Goal: Information Seeking & Learning: Learn about a topic

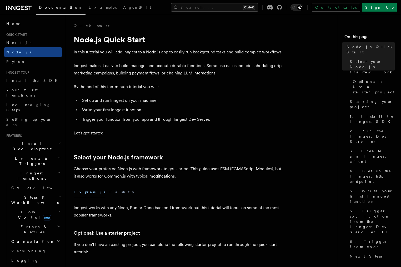
click at [179, 54] on p "In this tutorial you will add Inngest to a Node.js app to easily run background…" at bounding box center [179, 51] width 210 height 7
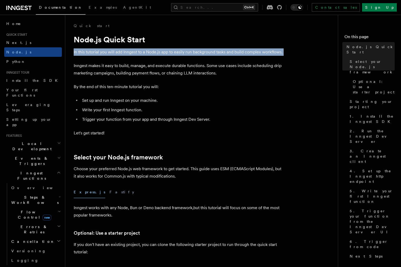
click at [179, 54] on p "In this tutorial you will add Inngest to a Node.js app to easily run background…" at bounding box center [179, 51] width 210 height 7
click at [231, 52] on p "In this tutorial you will add Inngest to a Node.js app to easily run background…" at bounding box center [179, 51] width 210 height 7
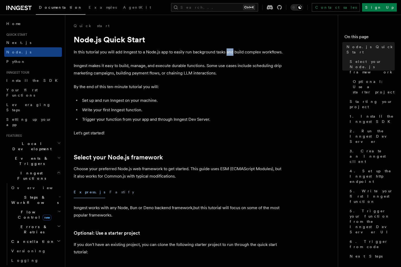
click at [231, 52] on p "In this tutorial you will add Inngest to a Node.js app to easily run background…" at bounding box center [179, 51] width 210 height 7
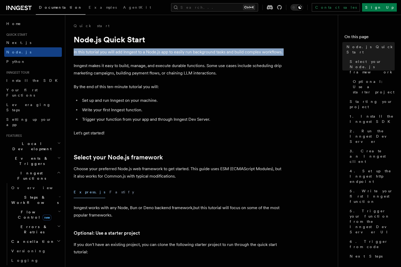
drag, startPoint x: 231, startPoint y: 52, endPoint x: 249, endPoint y: 55, distance: 18.1
click at [232, 52] on p "In this tutorial you will add Inngest to a Node.js app to easily run background…" at bounding box center [179, 51] width 210 height 7
click at [250, 55] on p "In this tutorial you will add Inngest to a Node.js app to easily run background…" at bounding box center [179, 51] width 210 height 7
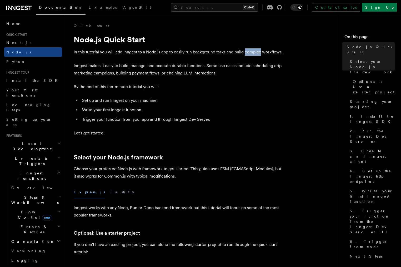
click at [250, 55] on p "In this tutorial you will add Inngest to a Node.js app to easily run background…" at bounding box center [179, 51] width 210 height 7
click at [100, 75] on p "Inngest makes it easy to build, manage, and execute durable functions. Some use…" at bounding box center [179, 69] width 210 height 15
click at [102, 69] on p "Inngest makes it easy to build, manage, and execute durable functions. Some use…" at bounding box center [179, 69] width 210 height 15
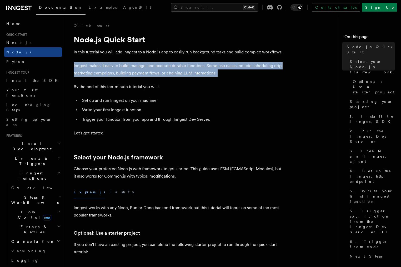
click at [102, 69] on p "Inngest makes it easy to build, manage, and execute durable functions. Some use…" at bounding box center [179, 69] width 210 height 15
click at [145, 74] on p "Inngest makes it easy to build, manage, and execute durable functions. Some use…" at bounding box center [179, 69] width 210 height 15
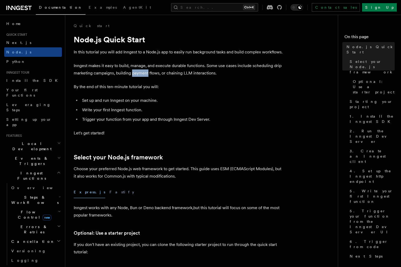
click at [145, 74] on p "Inngest makes it easy to build, manage, and execute durable functions. Some use…" at bounding box center [179, 69] width 210 height 15
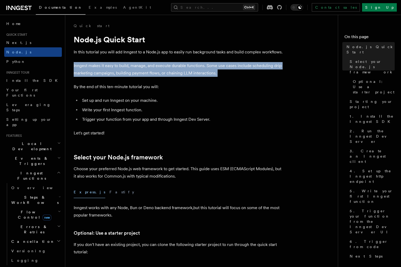
click at [145, 74] on p "Inngest makes it easy to build, manage, and execute durable functions. Some use…" at bounding box center [179, 69] width 210 height 15
click at [150, 69] on p "Inngest makes it easy to build, manage, and execute durable functions. Some use…" at bounding box center [179, 69] width 210 height 15
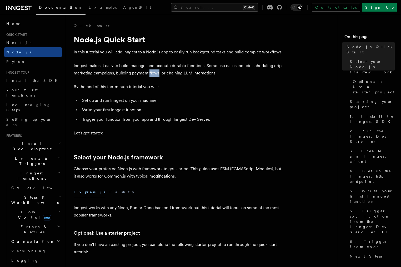
click at [150, 69] on p "Inngest makes it easy to build, manage, and execute durable functions. Some use…" at bounding box center [179, 69] width 210 height 15
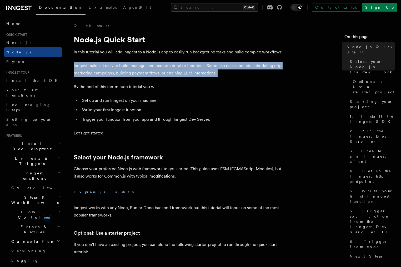
click at [150, 69] on p "Inngest makes it easy to build, manage, and execute durable functions. Some use…" at bounding box center [179, 69] width 210 height 15
click at [165, 69] on p "Inngest makes it easy to build, manage, and execute durable functions. Some use…" at bounding box center [179, 69] width 210 height 15
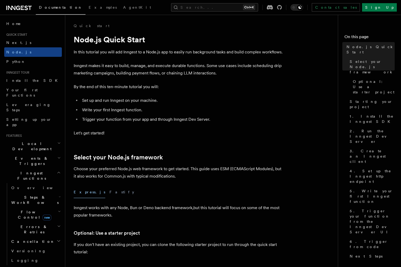
click at [125, 89] on p "By the end of this ten-minute tutorial you will:" at bounding box center [179, 86] width 210 height 7
click at [114, 87] on p "By the end of this ten-minute tutorial you will:" at bounding box center [179, 86] width 210 height 7
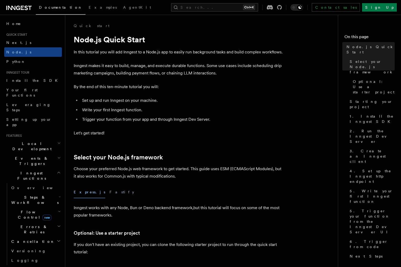
click at [114, 97] on li "Set up and run Inngest on your machine." at bounding box center [181, 100] width 203 height 7
drag, startPoint x: 114, startPoint y: 97, endPoint x: 130, endPoint y: 104, distance: 16.9
click at [116, 98] on li "Set up and run Inngest on your machine." at bounding box center [181, 100] width 203 height 7
click at [130, 104] on li "Set up and run Inngest on your machine." at bounding box center [181, 100] width 203 height 7
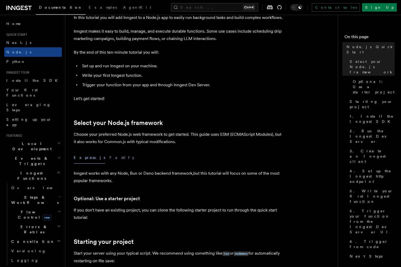
scroll to position [47, 0]
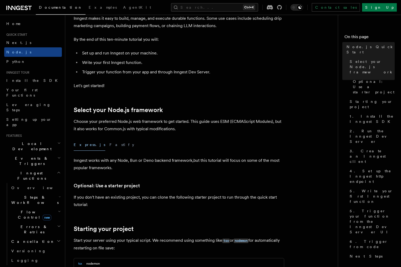
click at [139, 123] on p "Choose your preferred Node.js web framework to get started. This guide uses ESM…" at bounding box center [179, 125] width 210 height 15
click at [133, 124] on p "Choose your preferred Node.js web framework to get started. This guide uses ESM…" at bounding box center [179, 125] width 210 height 15
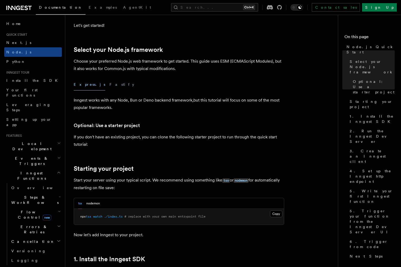
scroll to position [95, 0]
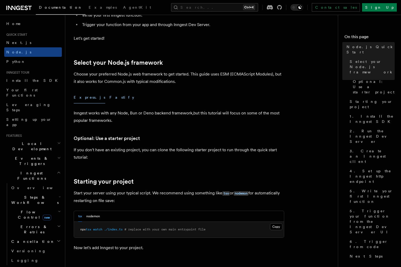
click at [109, 97] on button "Fastify" at bounding box center [121, 97] width 25 height 12
click at [86, 99] on button "Express.js" at bounding box center [90, 97] width 32 height 12
click at [129, 153] on p "If you don't have an existing project, you can clone the following starter proj…" at bounding box center [179, 153] width 210 height 15
click at [129, 148] on p "If you don't have an existing project, you can clone the following starter proj…" at bounding box center [179, 153] width 210 height 15
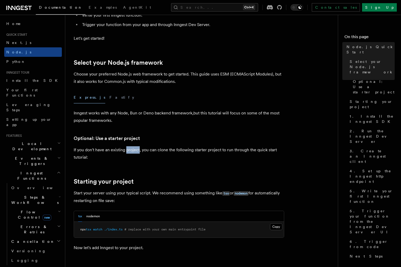
click at [129, 148] on p "If you don't have an existing project, you can clone the following starter proj…" at bounding box center [179, 153] width 210 height 15
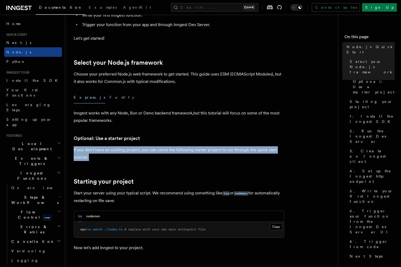
drag, startPoint x: 129, startPoint y: 148, endPoint x: 161, endPoint y: 146, distance: 32.1
click at [131, 150] on p "If you don't have an existing project, you can clone the following starter proj…" at bounding box center [179, 153] width 210 height 15
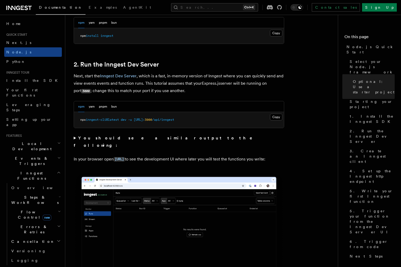
scroll to position [426, 0]
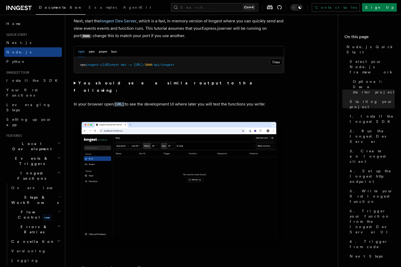
click at [212, 102] on p "In your browser open [URL] to see the development UI where later you will test …" at bounding box center [179, 104] width 210 height 8
click at [205, 100] on p "In your browser open [URL] to see the development UI where later you will test …" at bounding box center [179, 104] width 210 height 8
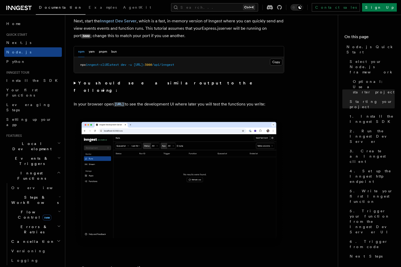
click at [219, 100] on p "In your browser open [URL] to see the development UI where later you will test …" at bounding box center [179, 104] width 210 height 8
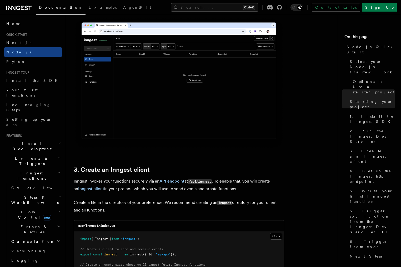
scroll to position [615, 0]
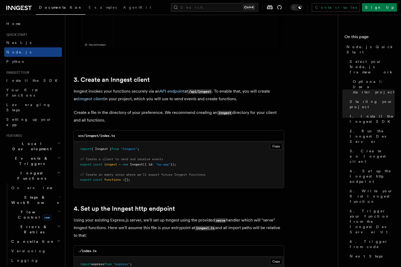
click at [111, 110] on p "Create a file in the directory of your preference. We recommend creating an inn…" at bounding box center [179, 116] width 210 height 15
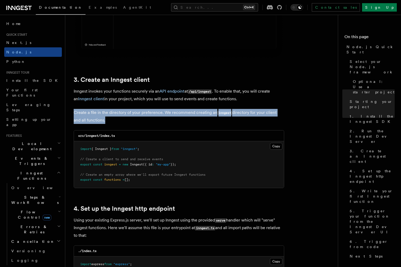
click at [111, 110] on p "Create a file in the directory of your preference. We recommend creating an inn…" at bounding box center [179, 116] width 210 height 15
click at [140, 110] on p "Create a file in the directory of your preference. We recommend creating an inn…" at bounding box center [179, 116] width 210 height 15
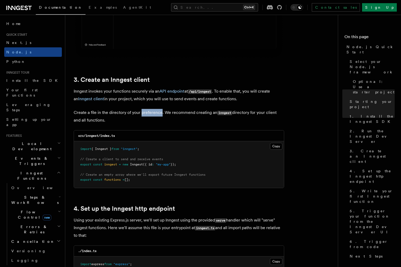
click at [140, 110] on p "Create a file in the directory of your preference. We recommend creating an inn…" at bounding box center [179, 116] width 210 height 15
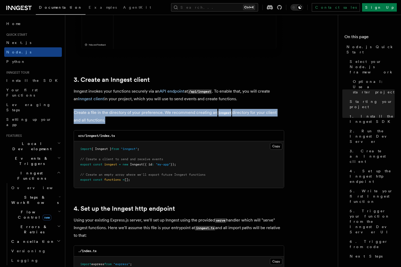
click at [140, 109] on p "Create a file in the directory of your preference. We recommend creating an inn…" at bounding box center [179, 116] width 210 height 15
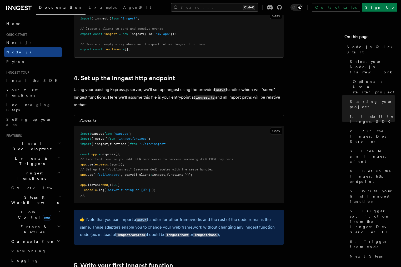
scroll to position [757, 0]
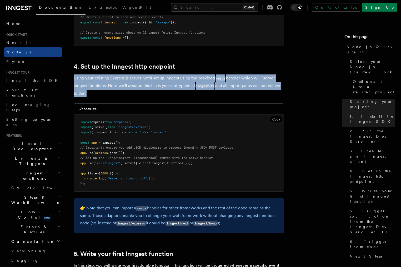
click at [136, 80] on p "Using your existing Express.js server, we'll set up Inngest using the provided …" at bounding box center [179, 85] width 210 height 23
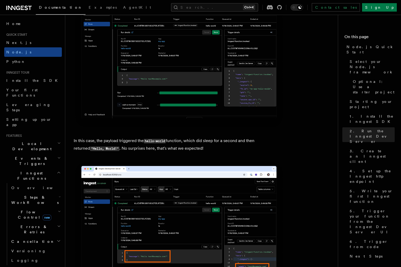
scroll to position [2081, 0]
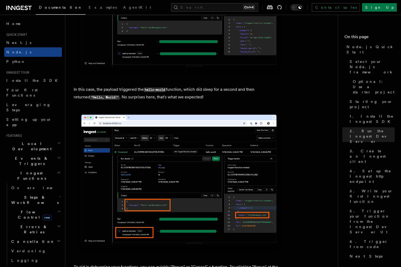
click at [143, 100] on p "In this case, the payload triggered the hello-world function, which did sleep f…" at bounding box center [179, 93] width 210 height 15
click at [130, 101] on p "In this case, the payload triggered the hello-world function, which did sleep f…" at bounding box center [179, 93] width 210 height 15
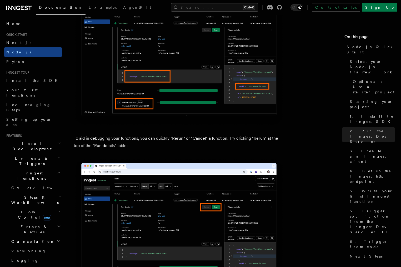
scroll to position [2271, 0]
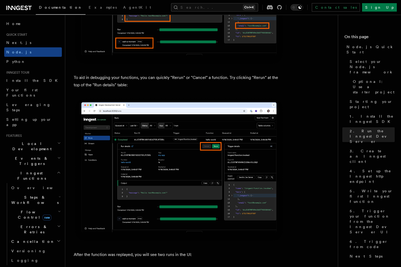
click at [90, 86] on p "To aid in debugging your functions, you can quickly "Rerun" or "Cancel" a funct…" at bounding box center [179, 81] width 210 height 15
click at [108, 81] on p "To aid in debugging your functions, you can quickly "Rerun" or "Cancel" a funct…" at bounding box center [179, 81] width 210 height 15
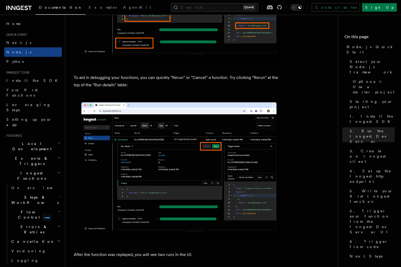
click at [108, 81] on p "To aid in debugging your functions, you can quickly "Rerun" or "Cancel" a funct…" at bounding box center [179, 81] width 210 height 15
click at [131, 83] on p "To aid in debugging your functions, you can quickly "Rerun" or "Cancel" a funct…" at bounding box center [179, 81] width 210 height 15
click at [91, 89] on p "To aid in debugging your functions, you can quickly "Rerun" or "Cancel" a funct…" at bounding box center [179, 81] width 210 height 15
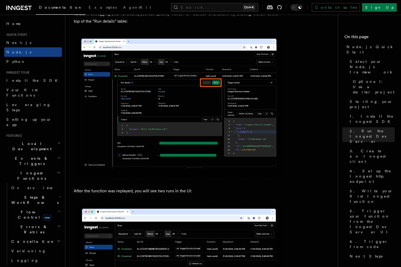
scroll to position [2412, 0]
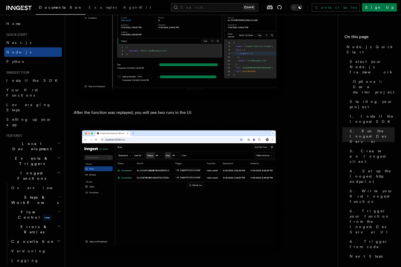
click at [101, 116] on p "After the function was replayed, you will see two runs in the UI:" at bounding box center [179, 112] width 210 height 7
drag, startPoint x: 101, startPoint y: 116, endPoint x: 110, endPoint y: 119, distance: 9.3
click at [101, 116] on p "After the function was replayed, you will see two runs in the UI:" at bounding box center [179, 112] width 210 height 7
click at [110, 116] on p "After the function was replayed, you will see two runs in the UI:" at bounding box center [179, 112] width 210 height 7
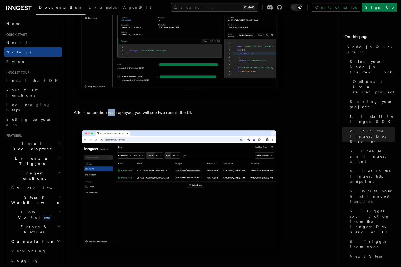
click at [110, 116] on p "After the function was replayed, you will see two runs in the UI:" at bounding box center [179, 112] width 210 height 7
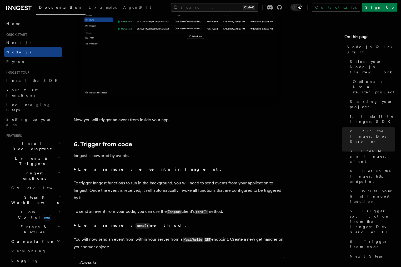
scroll to position [2602, 0]
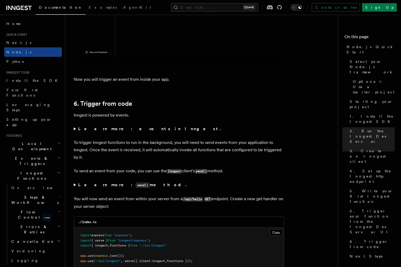
click at [103, 83] on p "Now you will trigger an event from inside your app." at bounding box center [179, 79] width 210 height 7
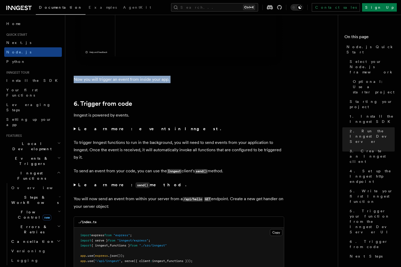
drag, startPoint x: 103, startPoint y: 89, endPoint x: 126, endPoint y: 88, distance: 23.7
click at [105, 83] on p "Now you will trigger an event from inside your app." at bounding box center [179, 79] width 210 height 7
click at [126, 83] on p "Now you will trigger an event from inside your app." at bounding box center [179, 79] width 210 height 7
drag, startPoint x: 126, startPoint y: 88, endPoint x: 137, endPoint y: 88, distance: 10.3
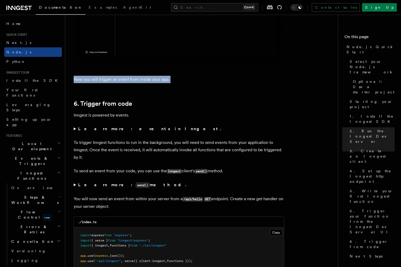
click at [127, 83] on p "Now you will trigger an event from inside your app." at bounding box center [179, 79] width 210 height 7
click at [137, 83] on p "Now you will trigger an event from inside your app." at bounding box center [179, 79] width 210 height 7
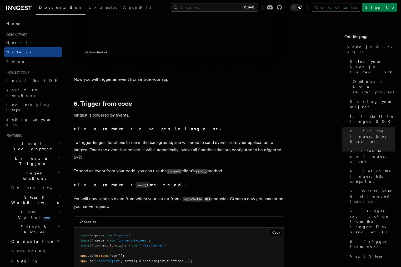
click at [100, 119] on p "Inngest is powered by events." at bounding box center [179, 114] width 210 height 7
click at [104, 119] on p "Inngest is powered by events." at bounding box center [179, 114] width 210 height 7
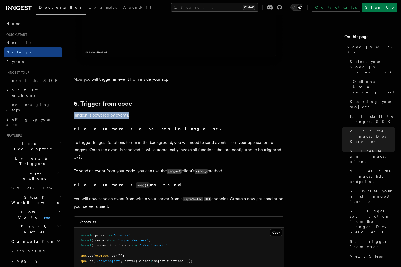
drag, startPoint x: 104, startPoint y: 122, endPoint x: 118, endPoint y: 123, distance: 14.0
click at [106, 119] on p "Inngest is powered by events." at bounding box center [179, 114] width 210 height 7
click at [118, 119] on p "Inngest is powered by events." at bounding box center [179, 114] width 210 height 7
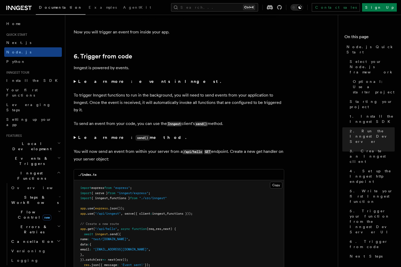
click at [112, 104] on p "To trigger Inngest functions to run in the background, you will need to send ev…" at bounding box center [179, 102] width 210 height 22
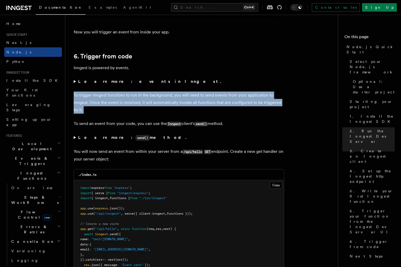
click at [112, 104] on p "To trigger Inngest functions to run in the background, you will need to send ev…" at bounding box center [179, 102] width 210 height 22
click at [114, 109] on p "To trigger Inngest functions to run in the background, you will need to send ev…" at bounding box center [179, 102] width 210 height 22
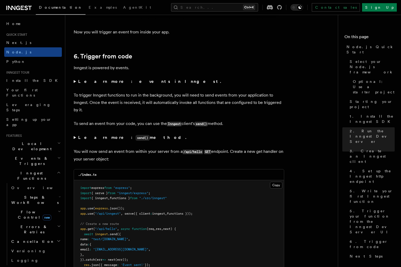
click at [75, 85] on summary "Learn more: events in Inngest." at bounding box center [179, 81] width 210 height 7
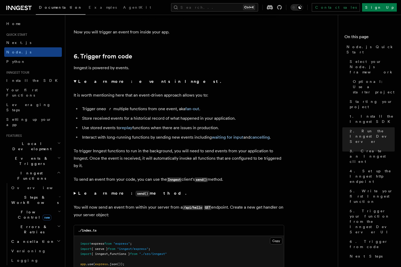
click at [76, 94] on details "Learn more: events in Inngest. It is worth mentioning here that an event-driven…" at bounding box center [179, 109] width 210 height 63
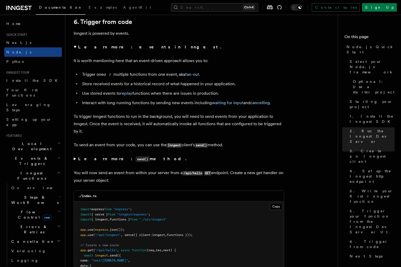
scroll to position [2696, 0]
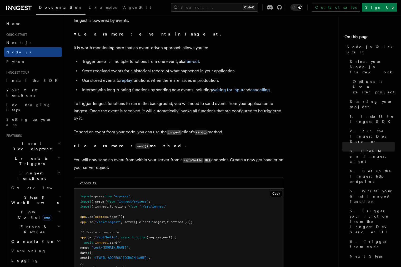
click at [126, 114] on p "To trigger Inngest functions to run in the background, you will need to send ev…" at bounding box center [179, 111] width 210 height 22
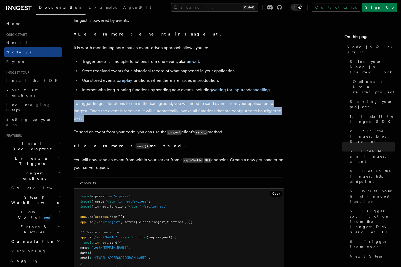
click at [126, 114] on p "To trigger Inngest functions to run in the background, you will need to send ev…" at bounding box center [179, 111] width 210 height 22
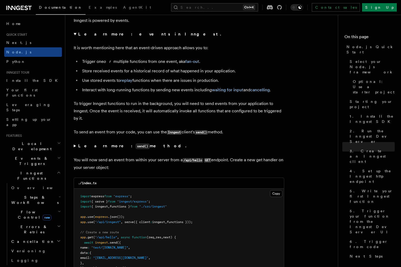
click at [127, 122] on p "To trigger Inngest functions to run in the background, you will need to send ev…" at bounding box center [179, 111] width 210 height 22
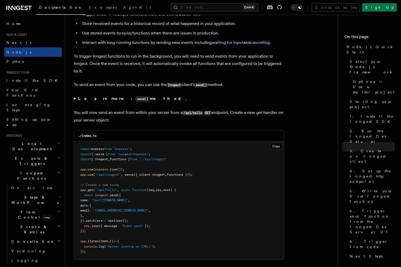
click at [193, 70] on p "To trigger Inngest functions to run in the background, you will need to send ev…" at bounding box center [179, 64] width 210 height 22
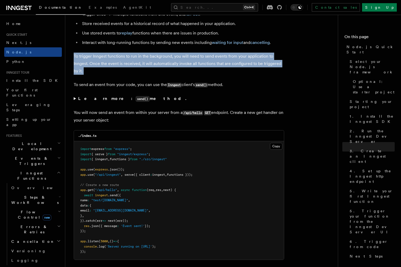
click at [193, 70] on p "To trigger Inngest functions to run in the background, you will need to send ev…" at bounding box center [179, 64] width 210 height 22
click at [126, 74] on p "To trigger Inngest functions to run in the background, you will need to send ev…" at bounding box center [179, 64] width 210 height 22
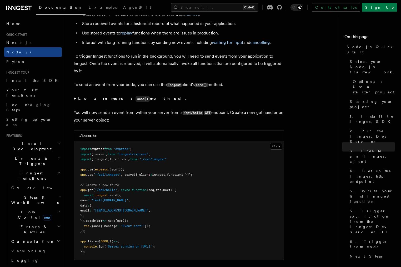
click at [101, 89] on p "To send an event from your code, you can use the Inngest client's send() method." at bounding box center [179, 85] width 210 height 8
click at [107, 89] on p "To send an event from your code, you can use the Inngest client's send() method." at bounding box center [179, 85] width 210 height 8
click at [93, 122] on p "You will now send an event from within your server from a /api/hello GET endpoi…" at bounding box center [179, 116] width 210 height 15
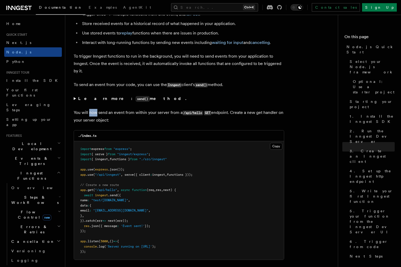
click at [93, 122] on p "You will now send an event from within your server from a /api/hello GET endpoi…" at bounding box center [179, 116] width 210 height 15
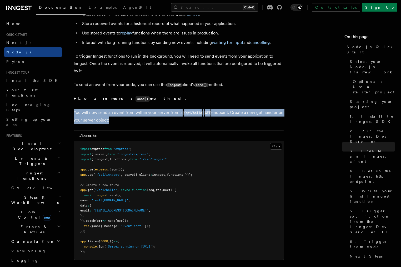
drag, startPoint x: 93, startPoint y: 122, endPoint x: 122, endPoint y: 120, distance: 29.2
click at [93, 122] on p "You will now send an event from within your server from a /api/hello GET endpoi…" at bounding box center [179, 116] width 210 height 15
click at [122, 120] on p "You will now send an event from within your server from a /api/hello GET endpoi…" at bounding box center [179, 116] width 210 height 15
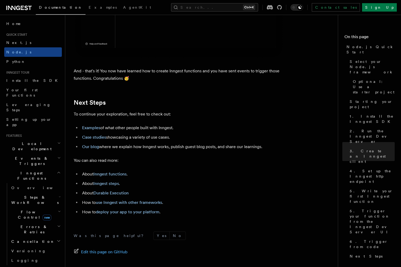
scroll to position [3311, 0]
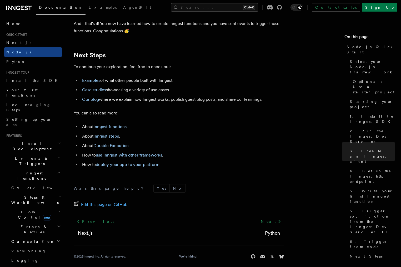
click at [142, 94] on li "Case studies showcasing a variety of use cases." at bounding box center [181, 89] width 203 height 7
click at [151, 94] on li "Case studies showcasing a variety of use cases." at bounding box center [181, 89] width 203 height 7
click at [135, 103] on li "Our blog where we explain how Inngest works, publish guest blog posts, and shar…" at bounding box center [181, 99] width 203 height 7
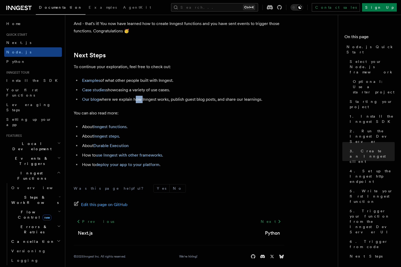
click at [135, 103] on li "Our blog where we explain how Inngest works, publish guest blog posts, and shar…" at bounding box center [181, 99] width 203 height 7
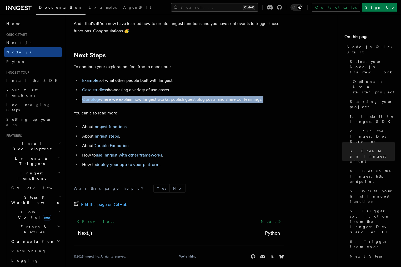
drag, startPoint x: 135, startPoint y: 112, endPoint x: 161, endPoint y: 119, distance: 27.0
click at [135, 103] on li "Our blog where we explain how Inngest works, publish guest blog posts, and shar…" at bounding box center [181, 99] width 203 height 7
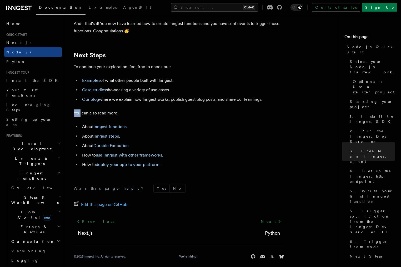
click at [93, 102] on link "Our blog" at bounding box center [90, 99] width 17 height 5
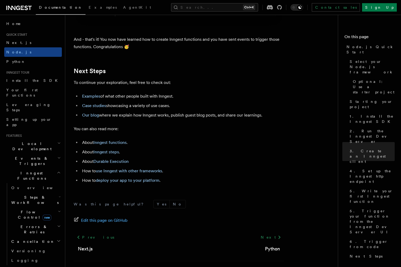
scroll to position [3275, 0]
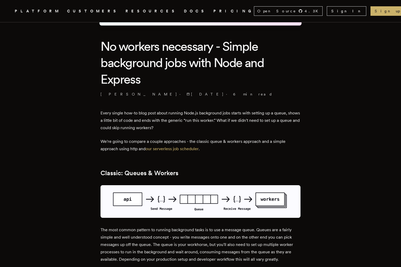
scroll to position [142, 0]
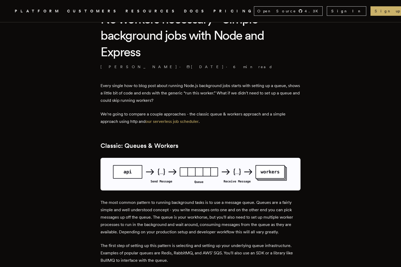
click at [177, 101] on p "Every single how-to blog post about running Node.js background jobs starts with…" at bounding box center [200, 93] width 200 height 22
click at [171, 93] on p "Every single how-to blog post about running Node.js background jobs starts with…" at bounding box center [200, 93] width 200 height 22
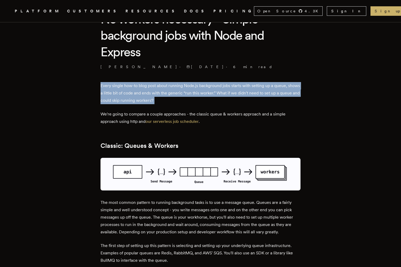
click at [171, 93] on p "Every single how-to blog post about running Node.js background jobs starts with…" at bounding box center [200, 93] width 200 height 22
click at [148, 86] on p "Every single how-to blog post about running Node.js background jobs starts with…" at bounding box center [200, 93] width 200 height 22
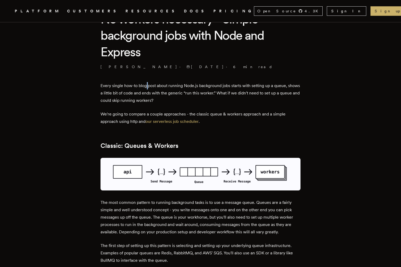
click at [148, 86] on p "Every single how-to blog post about running Node.js background jobs starts with…" at bounding box center [200, 93] width 200 height 22
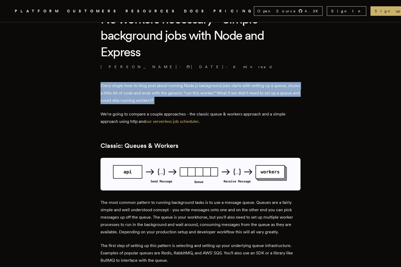
click at [148, 86] on p "Every single how-to blog post about running Node.js background jobs starts with…" at bounding box center [200, 93] width 200 height 22
click at [144, 90] on p "Every single how-to blog post about running Node.js background jobs starts with…" at bounding box center [200, 93] width 200 height 22
click at [142, 100] on p "Every single how-to blog post about running Node.js background jobs starts with…" at bounding box center [200, 93] width 200 height 22
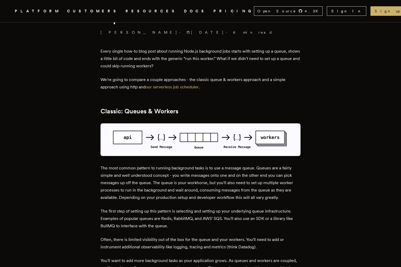
scroll to position [189, 0]
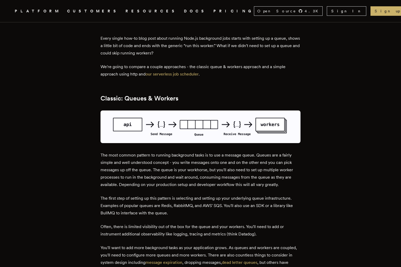
click at [186, 76] on p "We're going to compare a couple approaches - the classic queue & workers approa…" at bounding box center [200, 70] width 200 height 15
click at [186, 76] on link "our serverless job scheduler" at bounding box center [171, 73] width 53 height 5
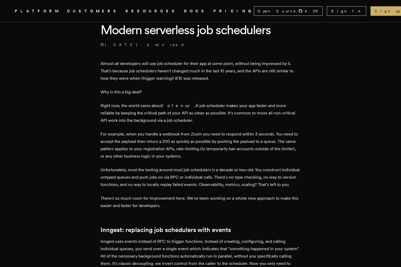
scroll to position [142, 0]
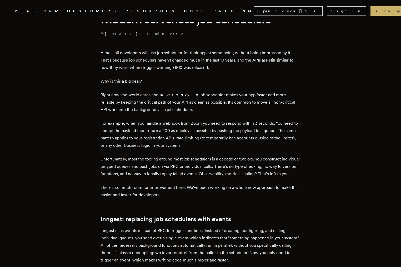
click at [137, 101] on p "Right now, the world cares about latency . A job scheduler makes your app faste…" at bounding box center [200, 102] width 200 height 22
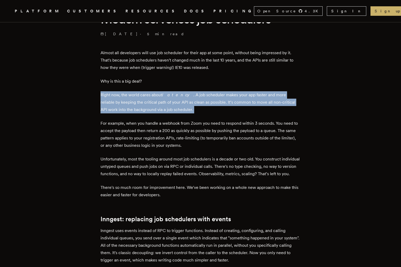
click at [137, 101] on p "Right now, the world cares about latency . A job scheduler makes your app faste…" at bounding box center [200, 102] width 200 height 22
click at [143, 105] on p "Right now, the world cares about latency . A job scheduler makes your app faste…" at bounding box center [200, 102] width 200 height 22
click at [148, 106] on p "Right now, the world cares about latency . A job scheduler makes your app faste…" at bounding box center [200, 102] width 200 height 22
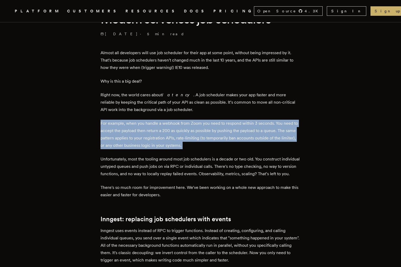
click at [150, 124] on p "For example, when you handle a webhook from Zoom you need to respond within 3 s…" at bounding box center [200, 134] width 200 height 29
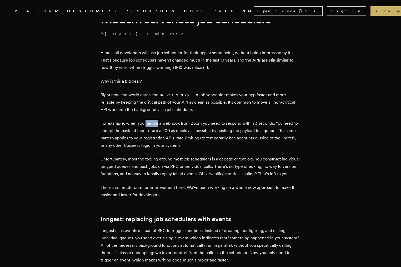
click at [150, 124] on p "For example, when you handle a webhook from Zoom you need to respond within 3 s…" at bounding box center [200, 134] width 200 height 29
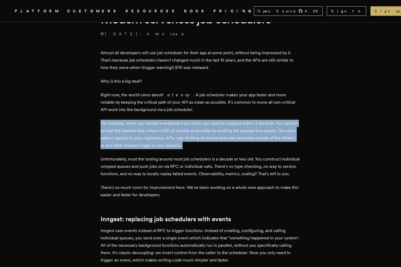
click at [150, 124] on p "For example, when you handle a webhook from Zoom you need to respond within 3 s…" at bounding box center [200, 134] width 200 height 29
click at [191, 130] on p "For example, when you handle a webhook from Zoom you need to respond within 3 s…" at bounding box center [200, 134] width 200 height 29
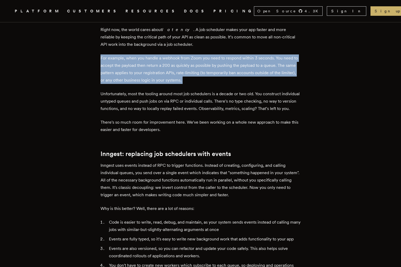
scroll to position [189, 0]
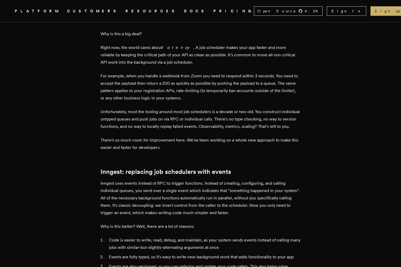
click at [268, 110] on p "Unfortunately, most the tooling around most job schedulers is a decade or two o…" at bounding box center [200, 119] width 200 height 22
click at [219, 95] on p "For example, when you handle a webhook from Zoom you need to respond within 3 s…" at bounding box center [200, 86] width 200 height 29
click at [218, 91] on p "For example, when you handle a webhook from Zoom you need to respond within 3 s…" at bounding box center [200, 86] width 200 height 29
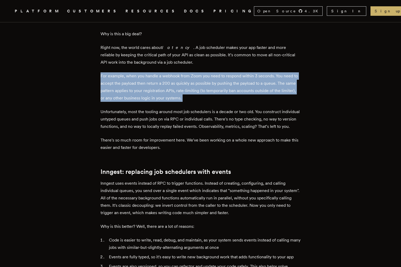
click at [218, 91] on p "For example, when you handle a webhook from Zoom you need to respond within 3 s…" at bounding box center [200, 86] width 200 height 29
click at [143, 74] on p "For example, when you handle a webhook from Zoom you need to respond within 3 s…" at bounding box center [200, 86] width 200 height 29
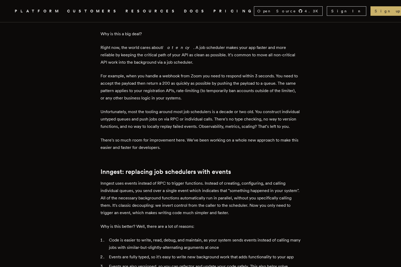
click at [124, 109] on p "Unfortunately, most the tooling around most job schedulers is a decade or two o…" at bounding box center [200, 119] width 200 height 22
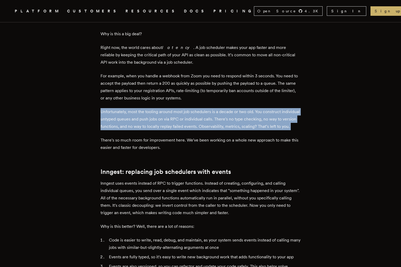
click at [124, 109] on p "Unfortunately, most the tooling around most job schedulers is a decade or two o…" at bounding box center [200, 119] width 200 height 22
click at [146, 117] on p "Unfortunately, most the tooling around most job schedulers is a decade or two o…" at bounding box center [200, 119] width 200 height 22
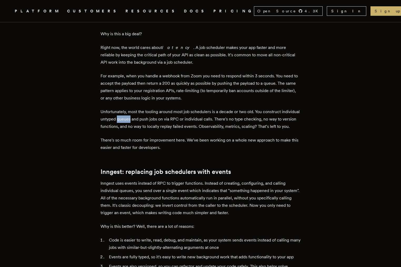
click at [146, 117] on p "Unfortunately, most the tooling around most job schedulers is a decade or two o…" at bounding box center [200, 119] width 200 height 22
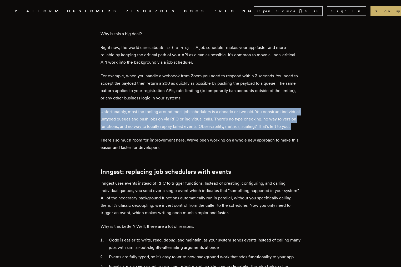
click at [146, 117] on p "Unfortunately, most the tooling around most job schedulers is a decade or two o…" at bounding box center [200, 119] width 200 height 22
click at [149, 130] on p "Unfortunately, most the tooling around most job schedulers is a decade or two o…" at bounding box center [200, 119] width 200 height 22
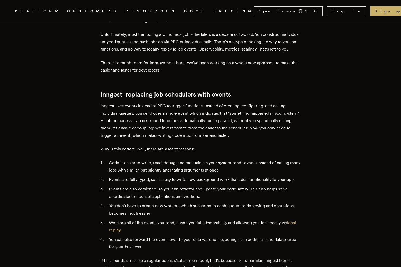
scroll to position [284, 0]
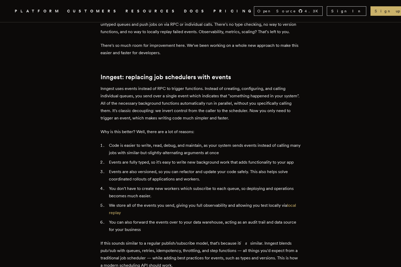
click at [111, 105] on p "Inngest uses events instead of RPC to trigger functions. Instead of creating, c…" at bounding box center [200, 103] width 200 height 37
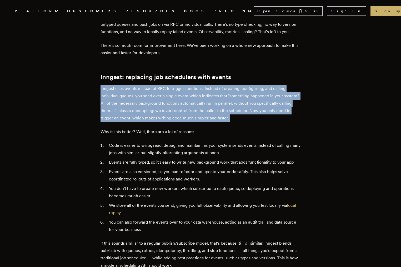
click at [112, 105] on p "Inngest uses events instead of RPC to trigger functions. Instead of creating, c…" at bounding box center [200, 103] width 200 height 37
click at [153, 110] on p "Inngest uses events instead of RPC to trigger functions. Instead of creating, c…" at bounding box center [200, 103] width 200 height 37
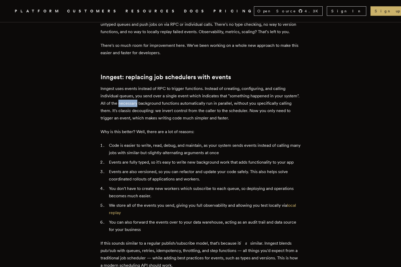
click at [153, 110] on p "Inngest uses events instead of RPC to trigger functions. Instead of creating, c…" at bounding box center [200, 103] width 200 height 37
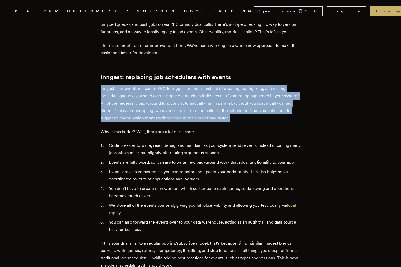
drag, startPoint x: 153, startPoint y: 110, endPoint x: 166, endPoint y: 117, distance: 14.5
click at [154, 110] on p "Inngest uses events instead of RPC to trigger functions. Instead of creating, c…" at bounding box center [200, 103] width 200 height 37
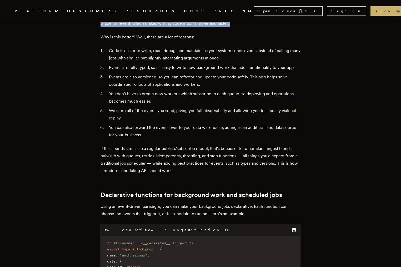
scroll to position [426, 0]
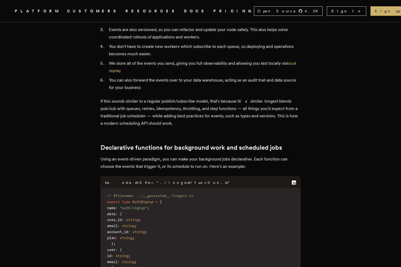
click at [133, 127] on p "If this sounds similar to a regular publish/subscribe model, that's because it …" at bounding box center [200, 111] width 200 height 29
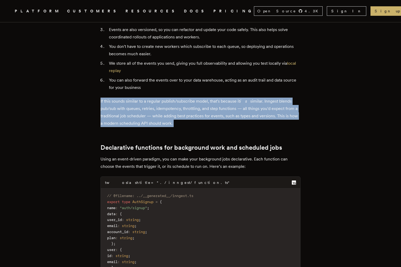
click at [133, 127] on p "If this sounds similar to a regular publish/subscribe model, that's because it …" at bounding box center [200, 111] width 200 height 29
click at [168, 124] on p "If this sounds similar to a regular publish/subscribe model, that's because it …" at bounding box center [200, 111] width 200 height 29
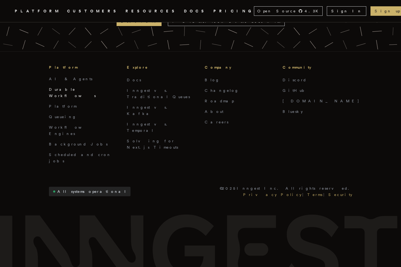
scroll to position [1160, 0]
